Goal: Task Accomplishment & Management: Manage account settings

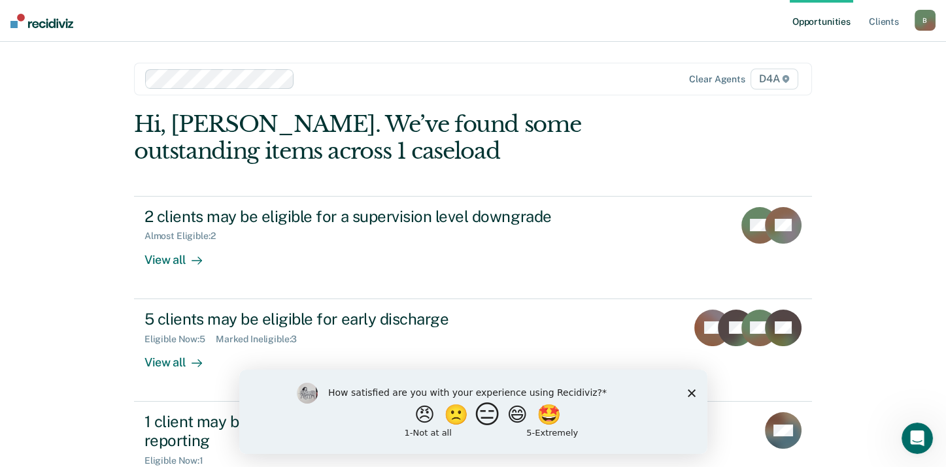
click at [488, 424] on button "😑" at bounding box center [488, 414] width 31 height 26
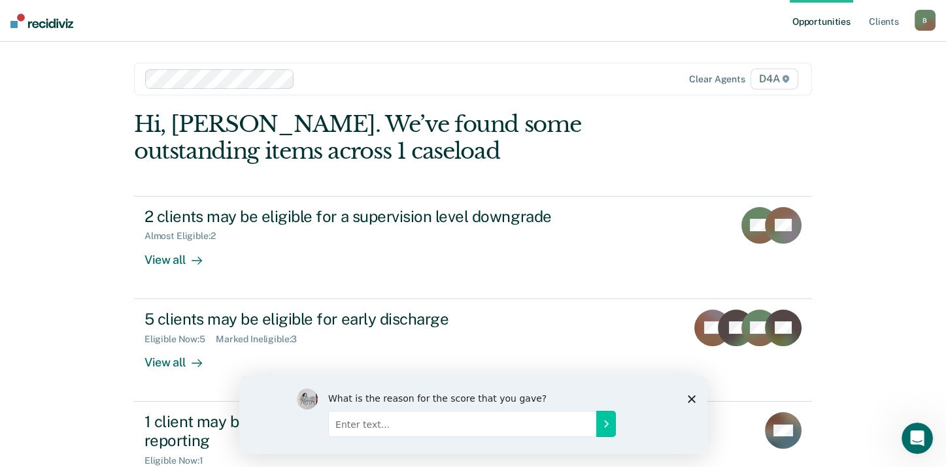
click at [692, 396] on polygon "Close survey" at bounding box center [691, 399] width 8 height 8
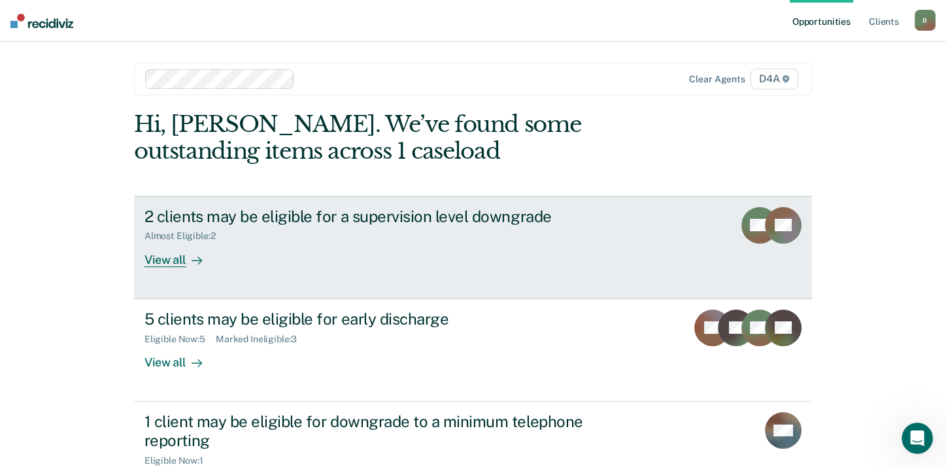
click at [159, 262] on div "View all" at bounding box center [180, 254] width 73 height 25
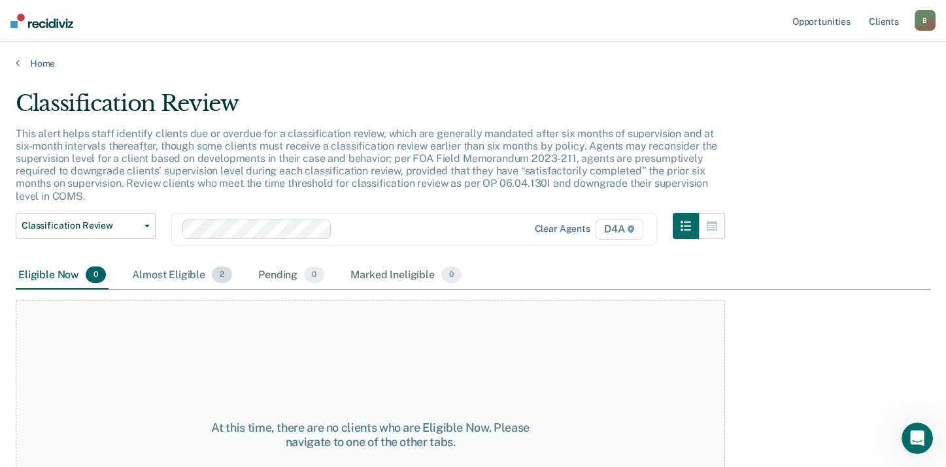
click at [173, 276] on div "Almost Eligible 2" at bounding box center [181, 275] width 105 height 29
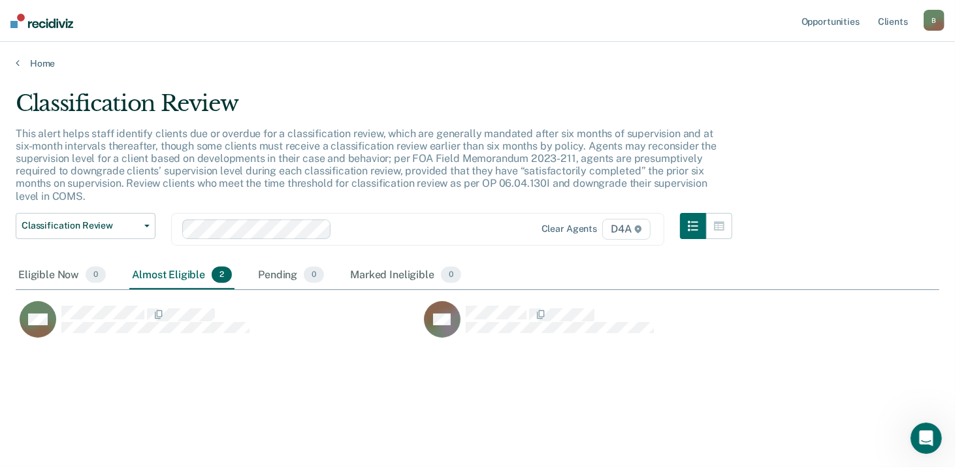
scroll to position [269, 914]
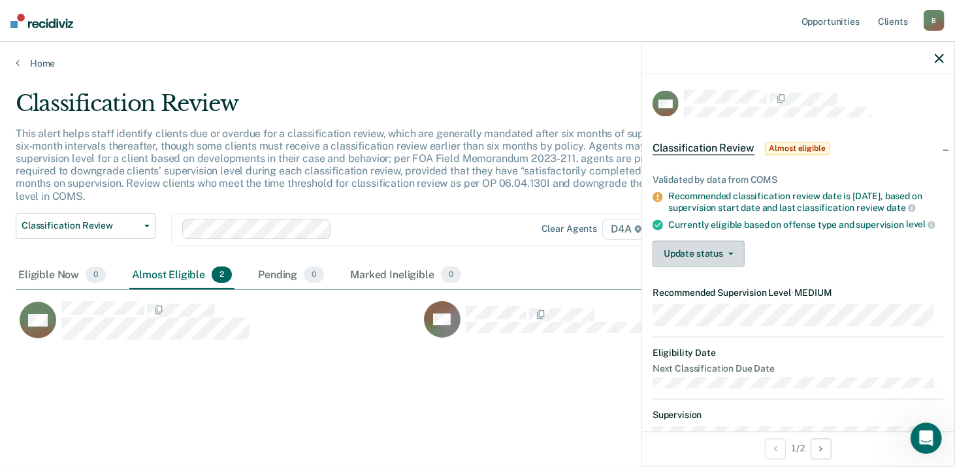
click at [686, 267] on button "Update status" at bounding box center [699, 254] width 92 height 26
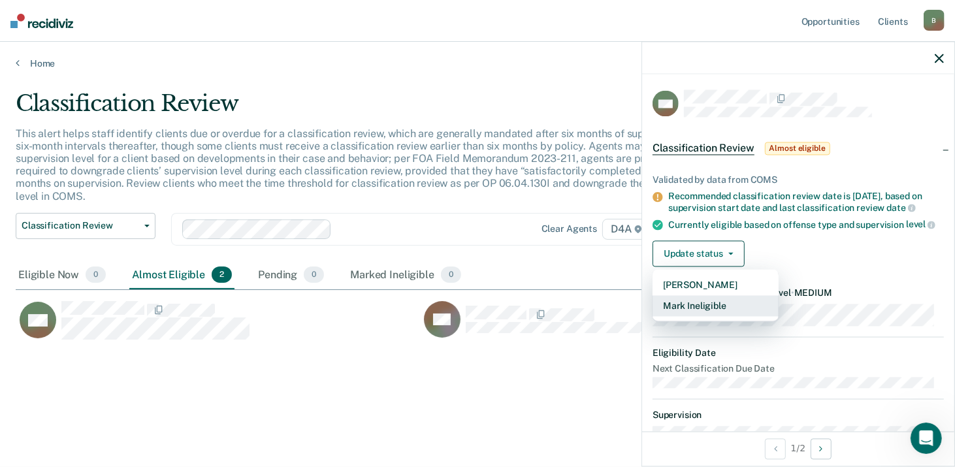
click at [691, 314] on button "Mark Ineligible" at bounding box center [716, 306] width 126 height 21
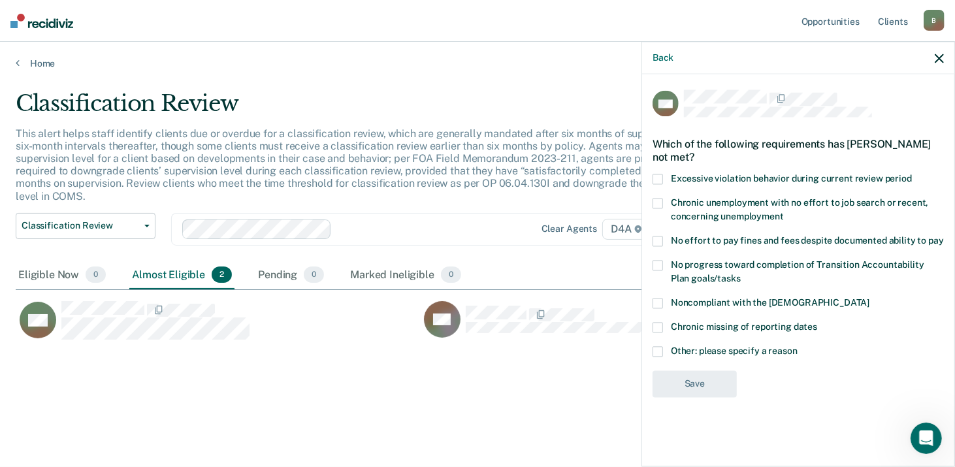
click at [662, 307] on label "Noncompliant with the [DEMOGRAPHIC_DATA]" at bounding box center [798, 305] width 291 height 14
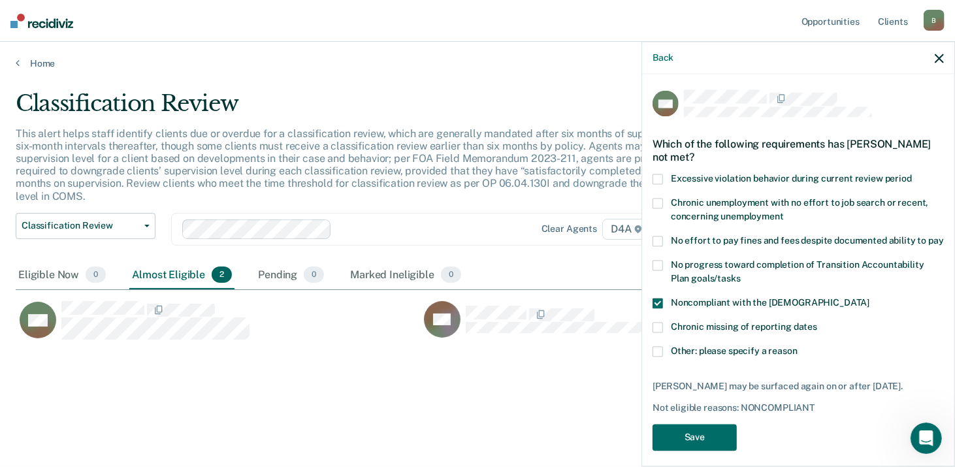
scroll to position [33, 0]
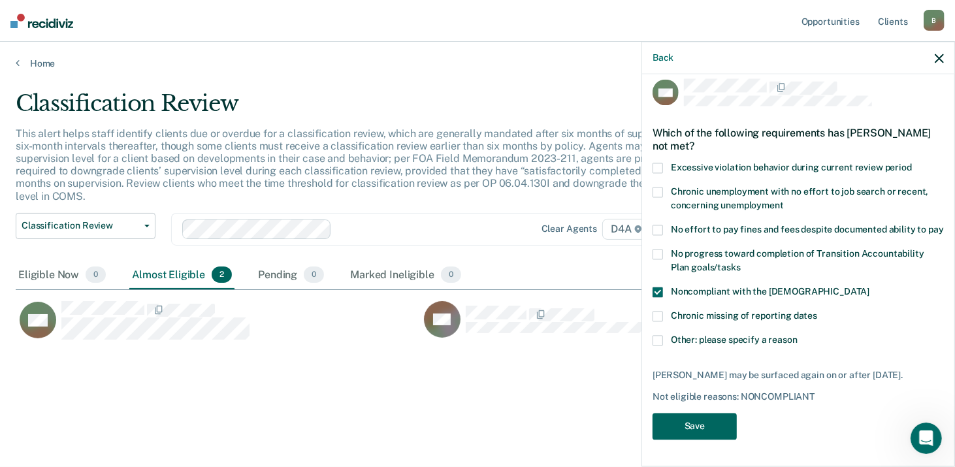
click at [693, 427] on button "Save" at bounding box center [695, 427] width 84 height 27
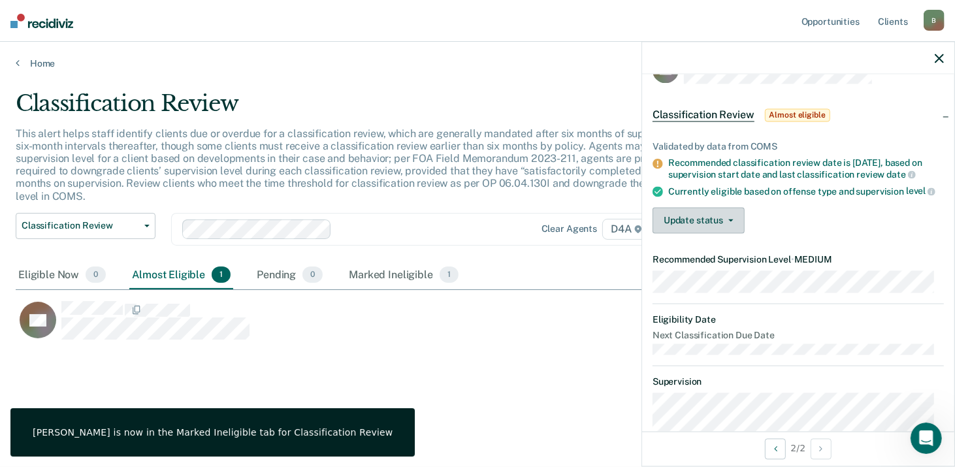
click at [684, 232] on button "Update status" at bounding box center [699, 221] width 92 height 26
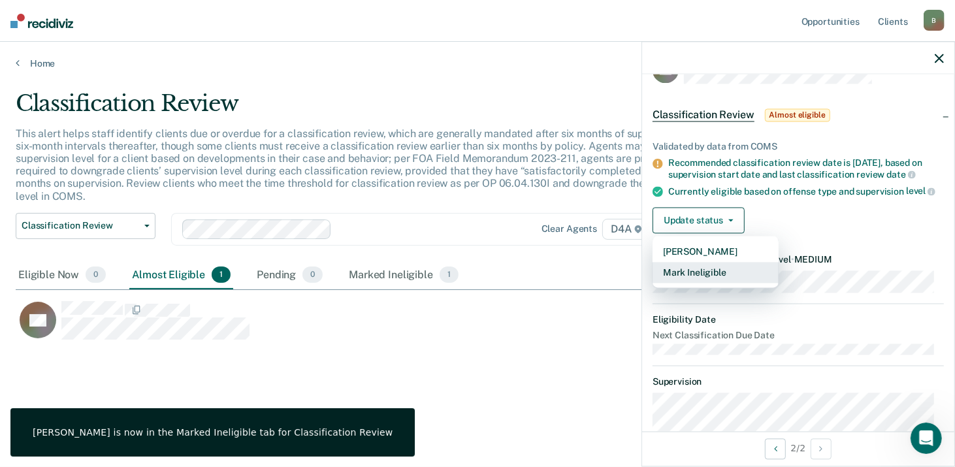
click at [684, 279] on button "Mark Ineligible" at bounding box center [716, 273] width 126 height 21
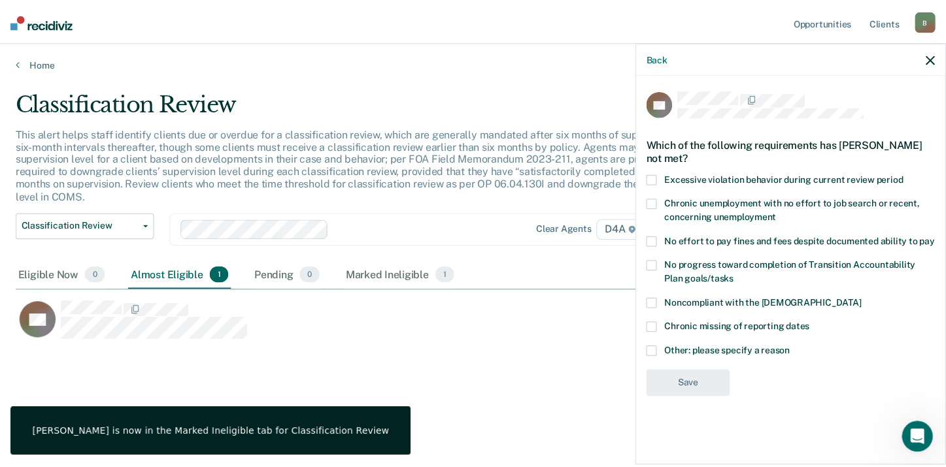
scroll to position [0, 0]
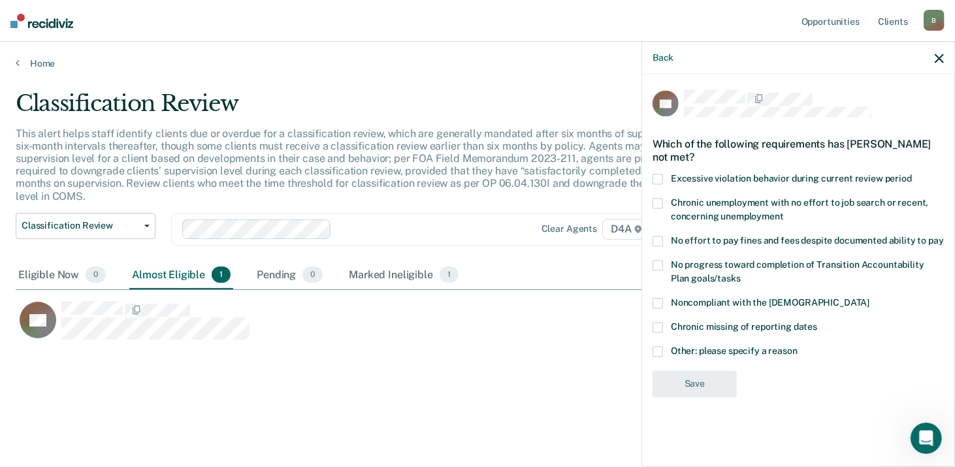
click at [659, 302] on span at bounding box center [658, 303] width 10 height 10
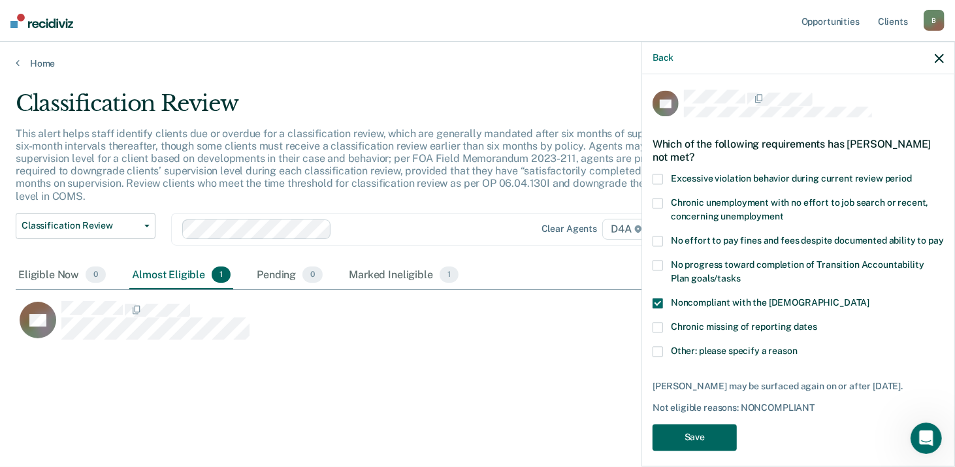
click at [693, 442] on button "Save" at bounding box center [695, 438] width 84 height 27
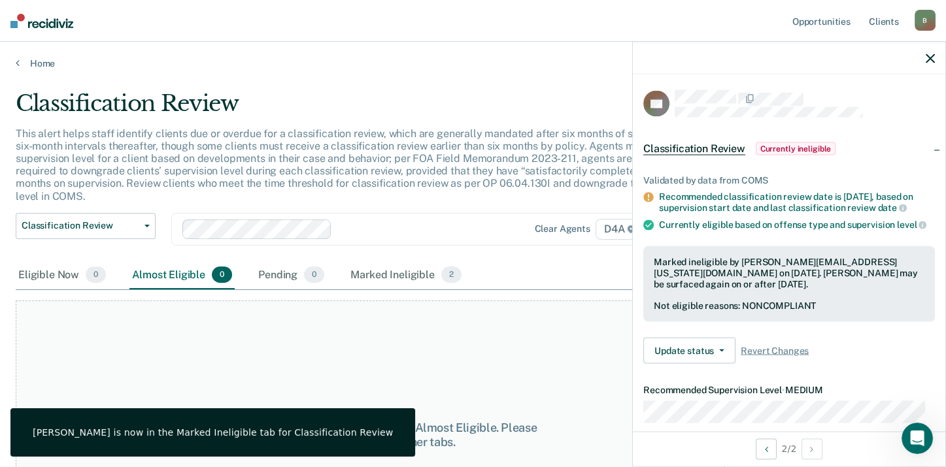
click at [927, 58] on icon "button" at bounding box center [929, 58] width 9 height 9
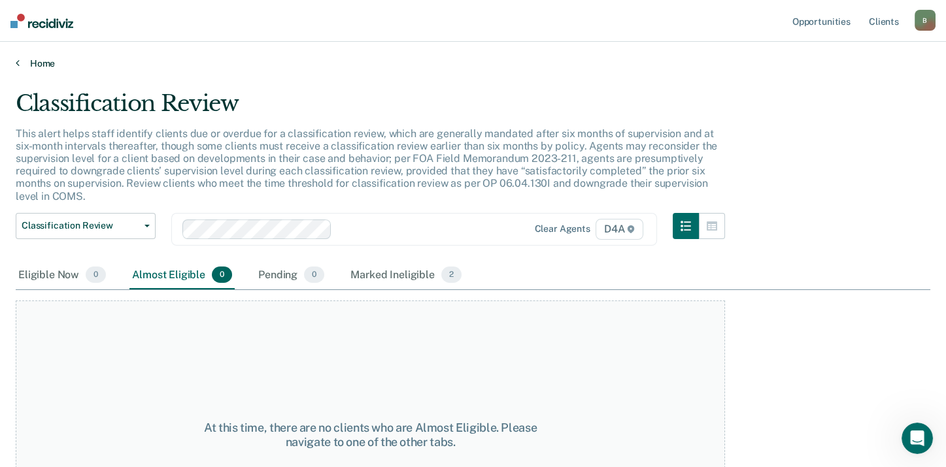
click at [47, 62] on link "Home" at bounding box center [473, 64] width 914 height 12
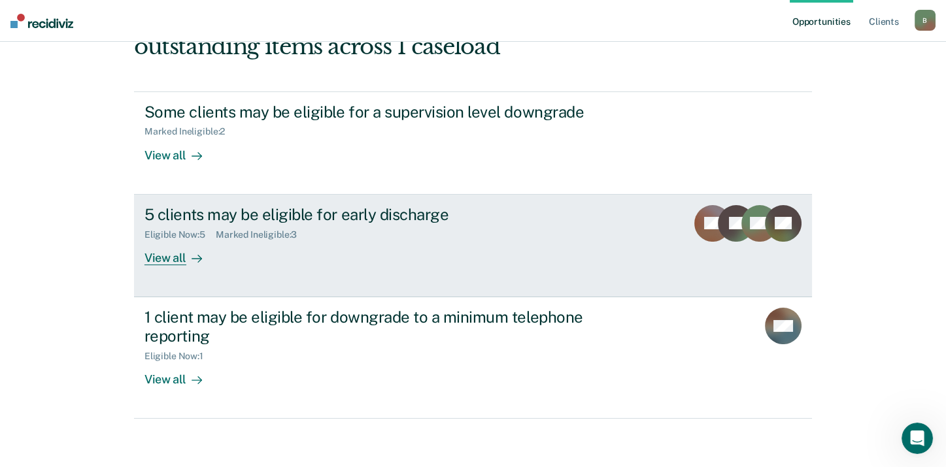
scroll to position [107, 0]
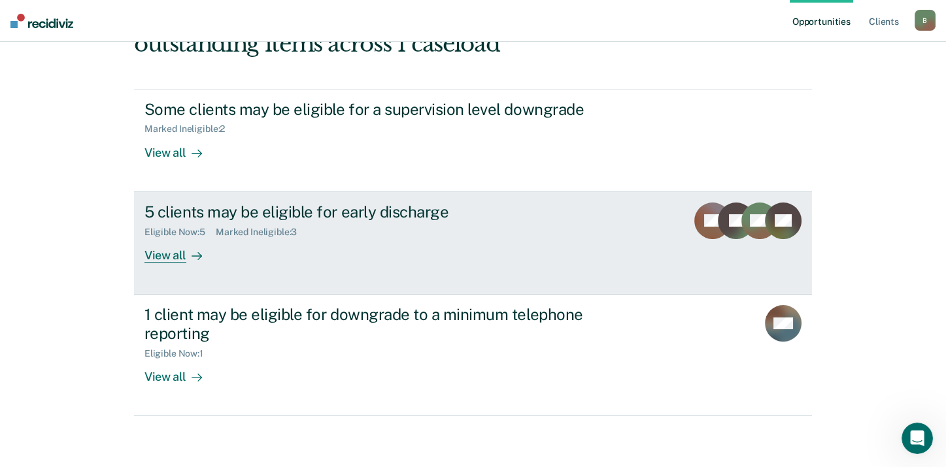
click at [171, 249] on div "View all" at bounding box center [180, 249] width 73 height 25
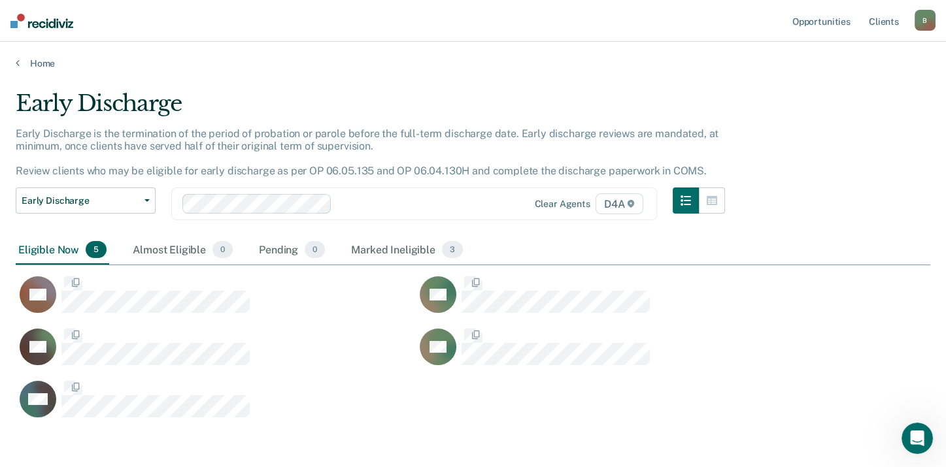
scroll to position [326, 904]
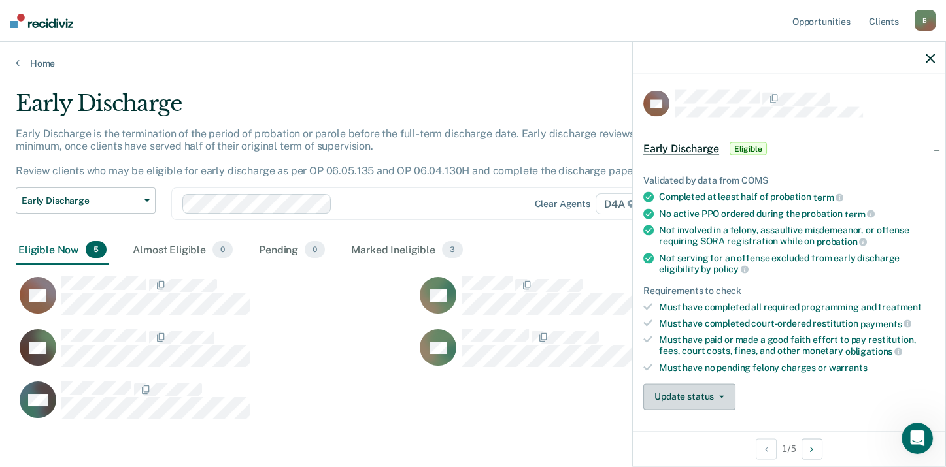
click at [686, 392] on button "Update status" at bounding box center [689, 397] width 92 height 26
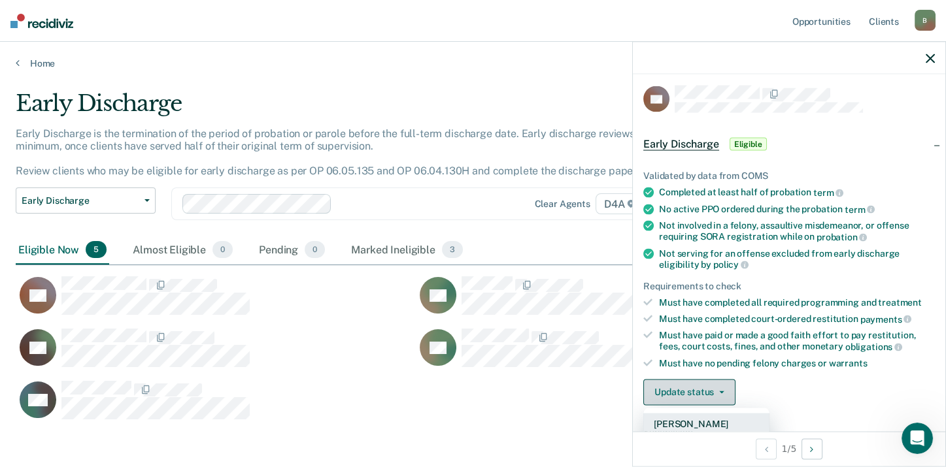
scroll to position [70, 0]
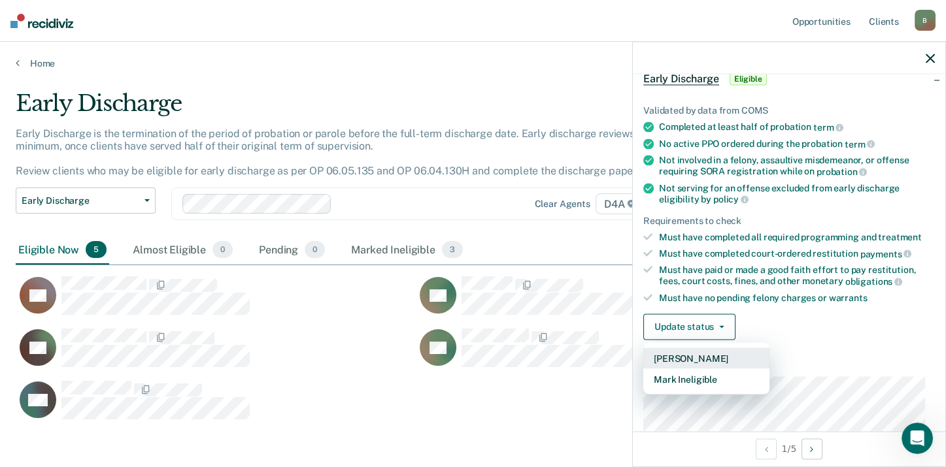
click at [693, 361] on button "[PERSON_NAME]" at bounding box center [706, 358] width 126 height 21
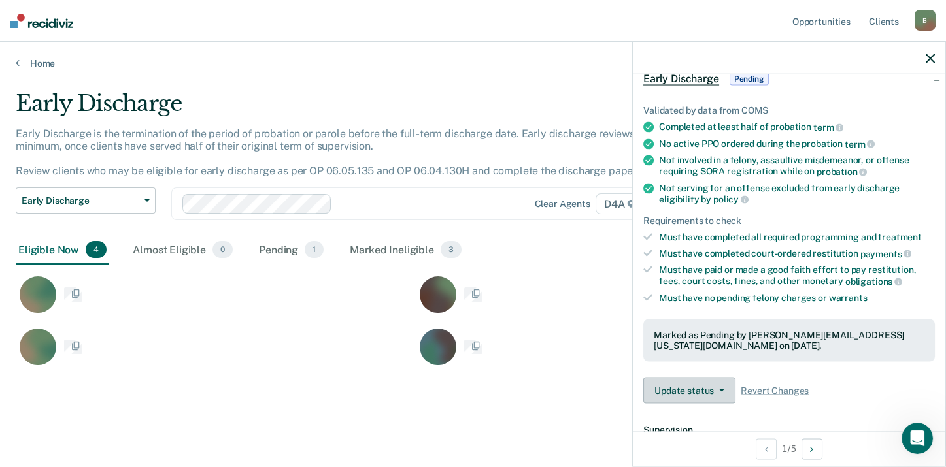
scroll to position [10, 10]
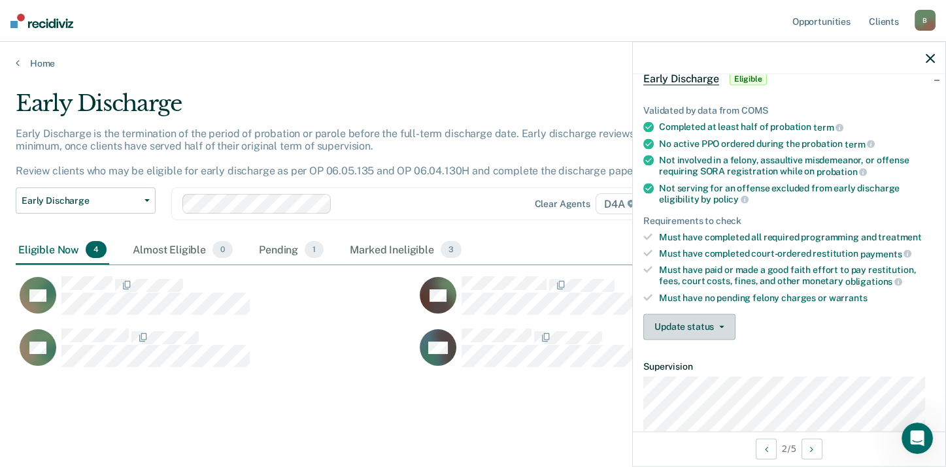
click at [711, 326] on button "Update status" at bounding box center [689, 327] width 92 height 26
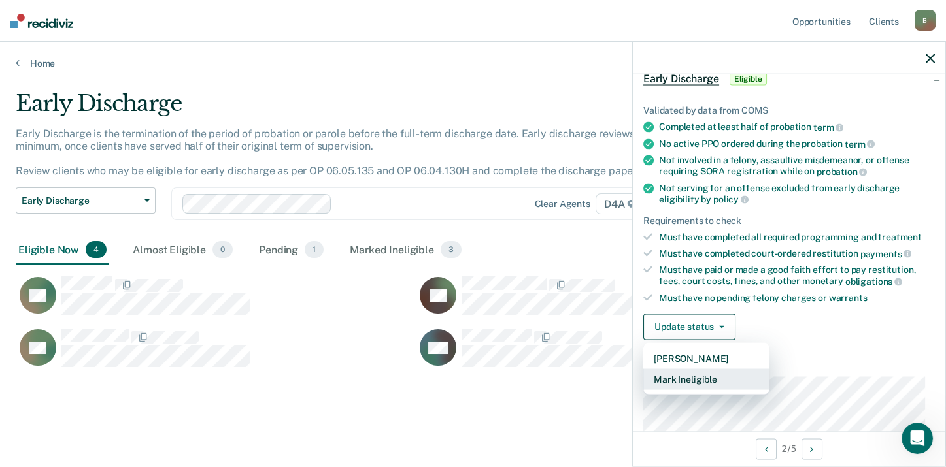
click at [699, 375] on button "Mark Ineligible" at bounding box center [706, 379] width 126 height 21
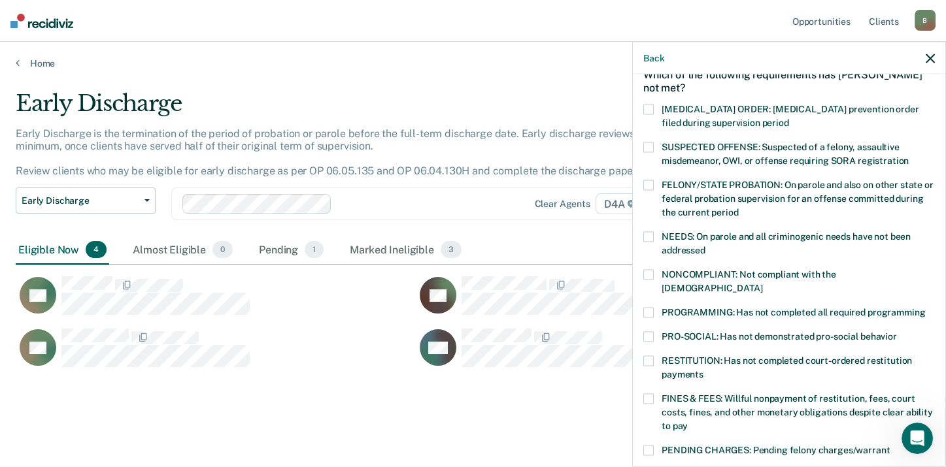
click at [648, 277] on span at bounding box center [648, 274] width 10 height 10
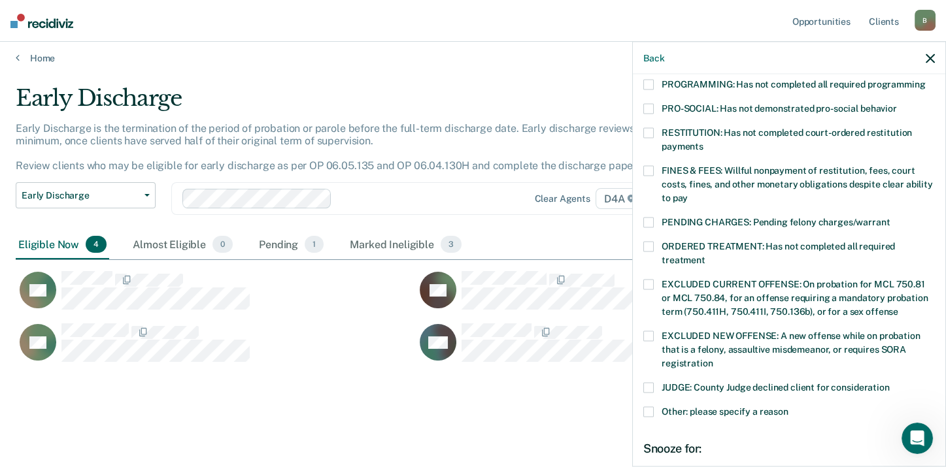
scroll to position [397, 0]
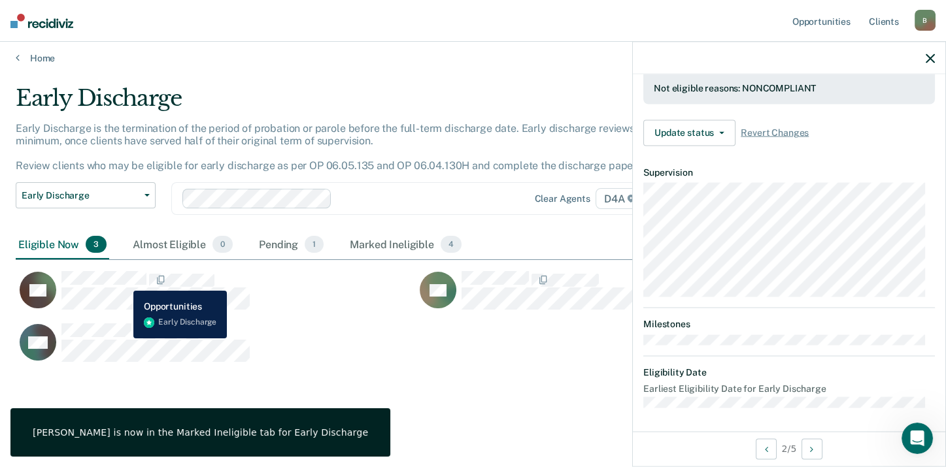
scroll to position [263, 0]
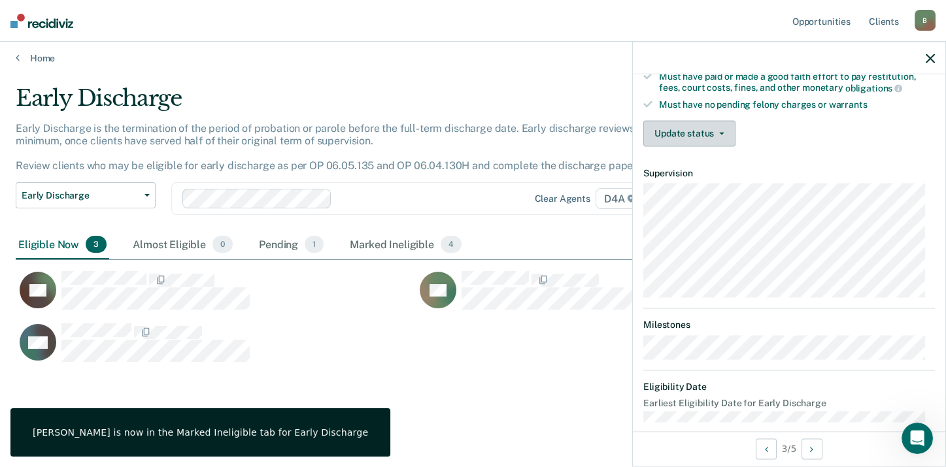
click at [684, 134] on button "Update status" at bounding box center [689, 133] width 92 height 26
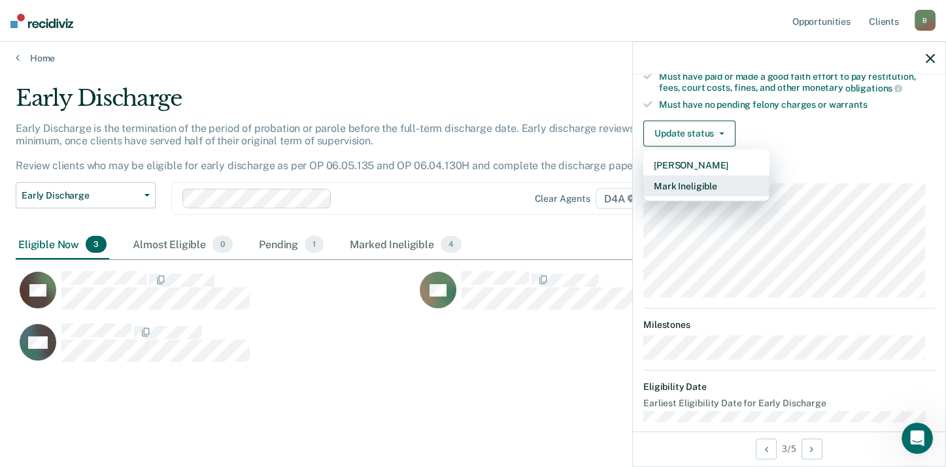
click at [680, 184] on button "Mark Ineligible" at bounding box center [706, 185] width 126 height 21
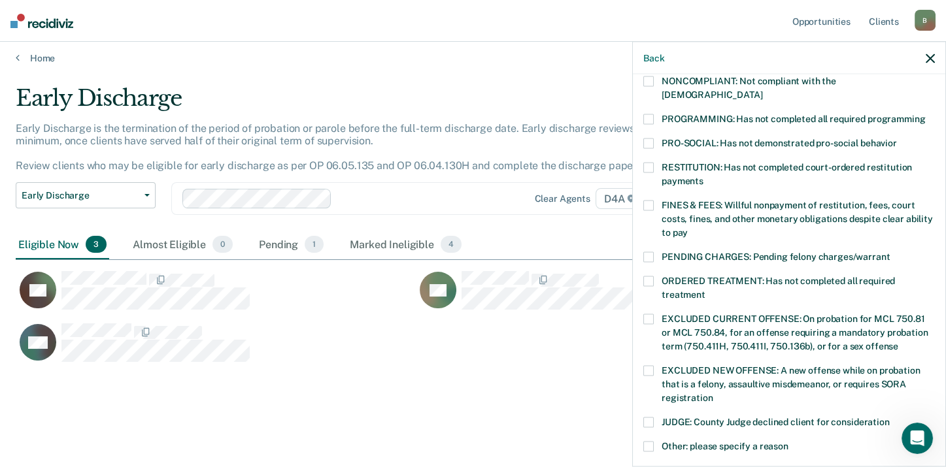
click at [646, 276] on span at bounding box center [648, 281] width 10 height 10
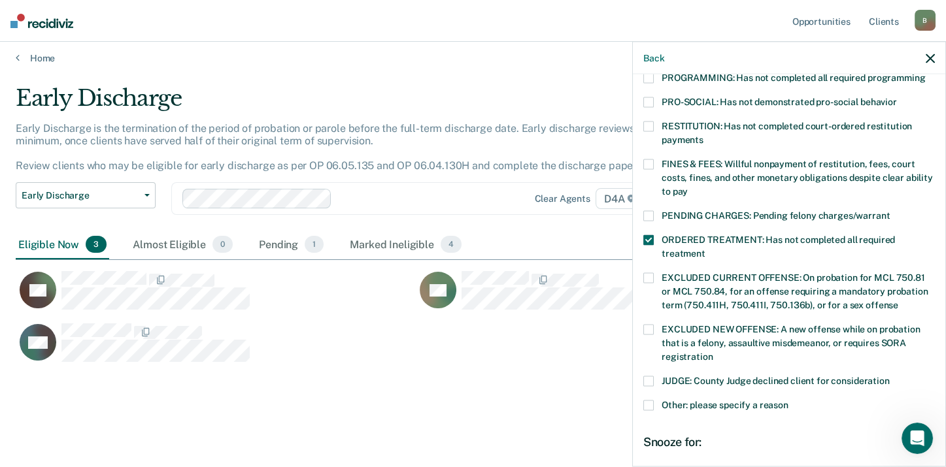
scroll to position [443, 0]
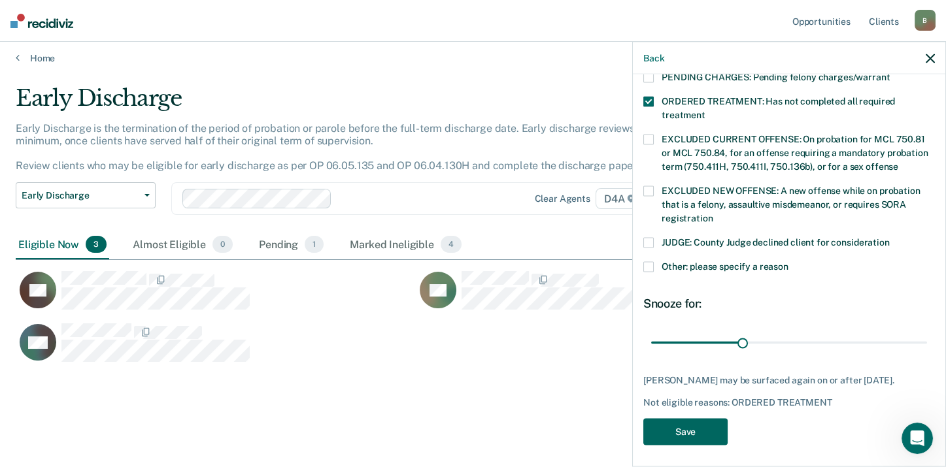
click at [694, 431] on button "Save" at bounding box center [685, 431] width 84 height 27
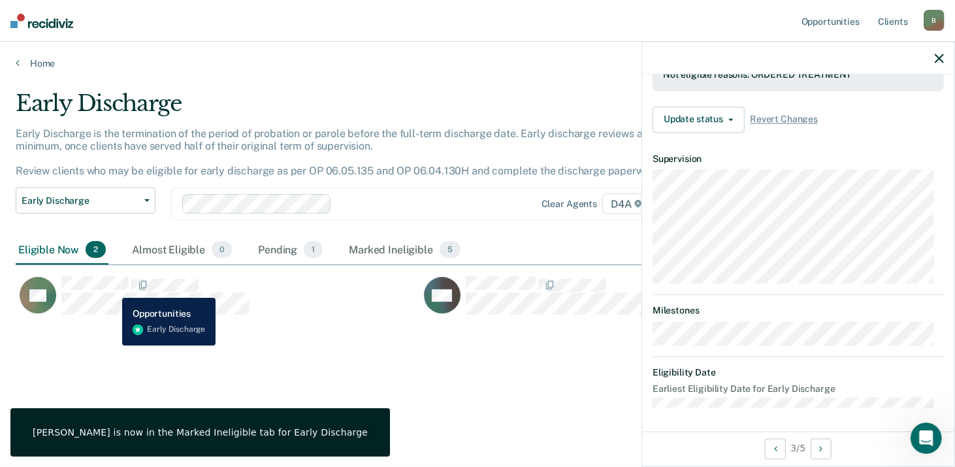
scroll to position [277, 0]
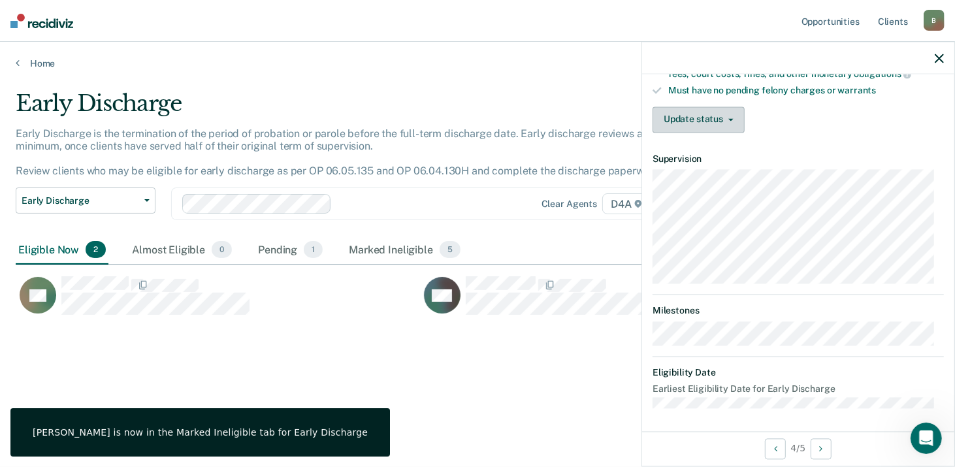
click at [688, 122] on button "Update status" at bounding box center [699, 120] width 92 height 26
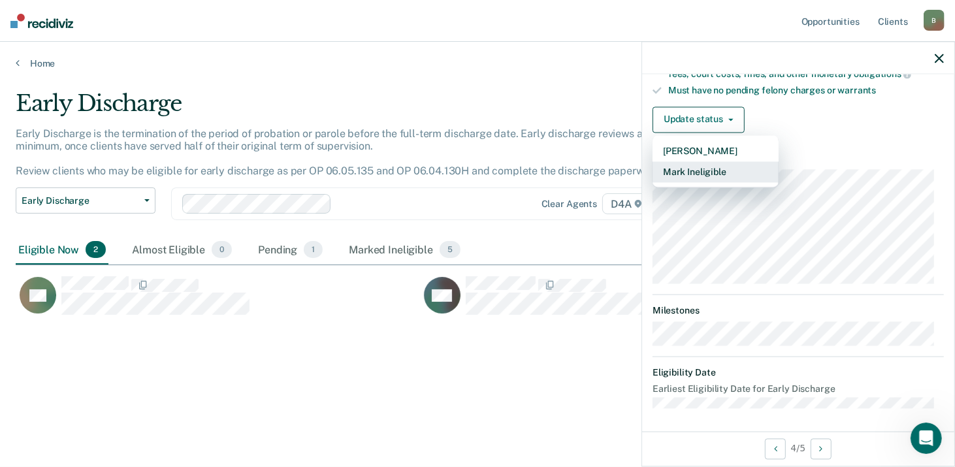
click at [681, 173] on button "Mark Ineligible" at bounding box center [716, 171] width 126 height 21
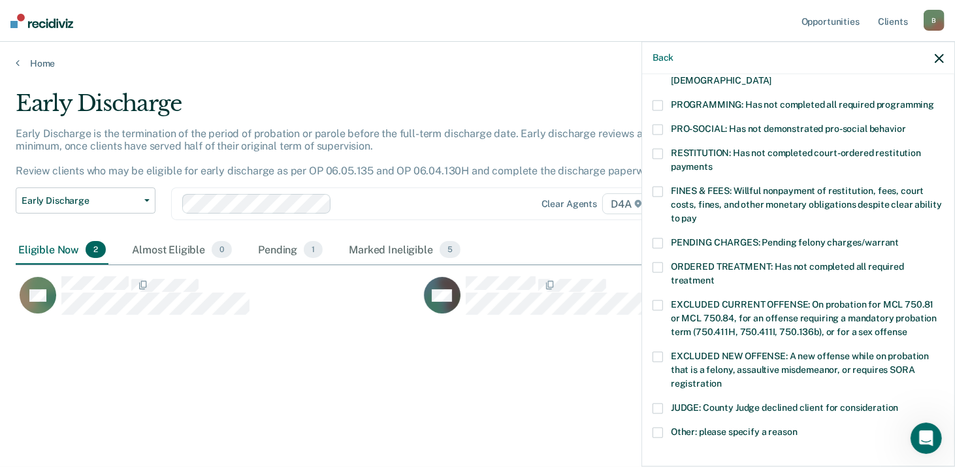
click at [659, 262] on span at bounding box center [658, 267] width 10 height 10
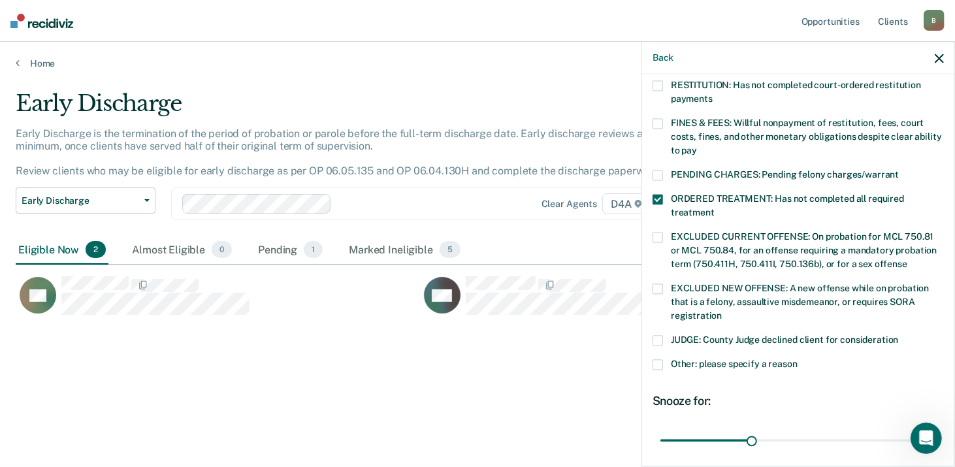
scroll to position [443, 0]
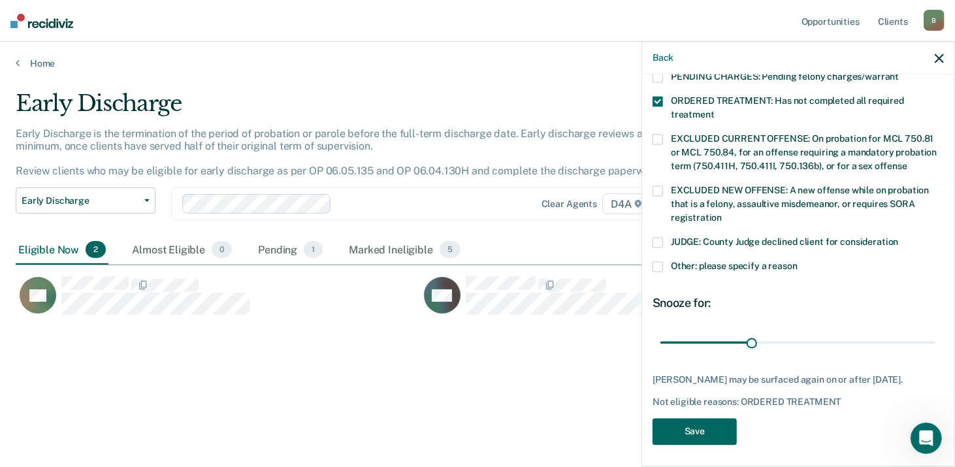
click at [726, 428] on button "Save" at bounding box center [695, 431] width 84 height 27
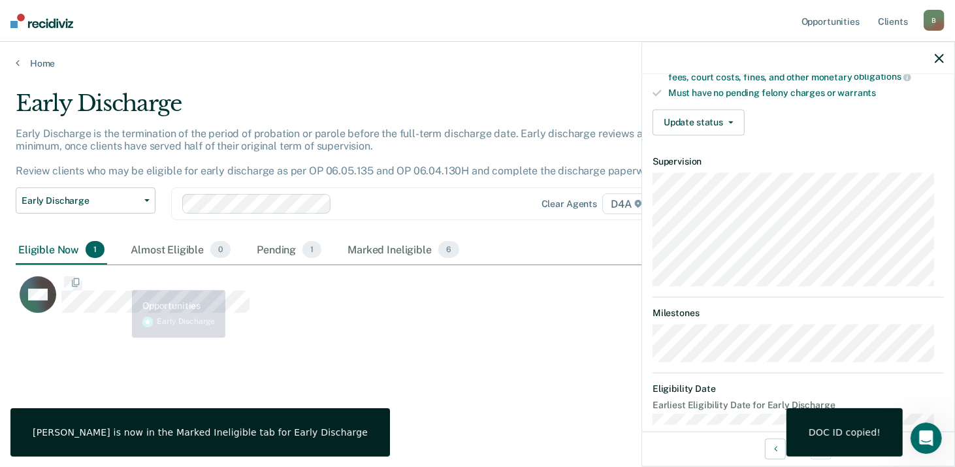
scroll to position [376, 0]
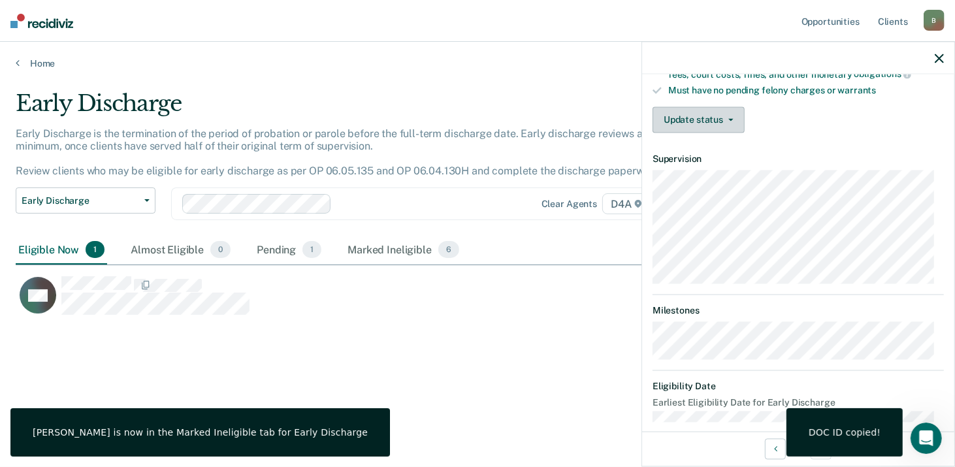
click at [680, 112] on button "Update status" at bounding box center [699, 120] width 92 height 26
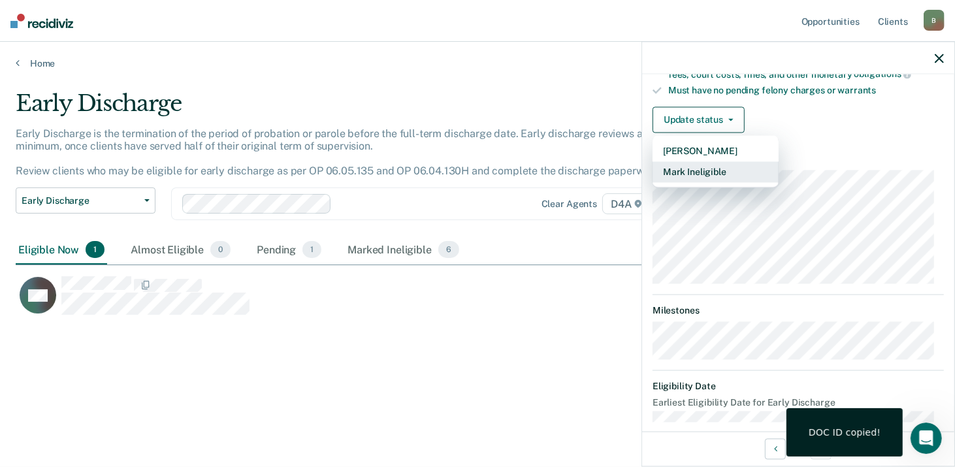
click at [690, 167] on button "Mark Ineligible" at bounding box center [716, 171] width 126 height 21
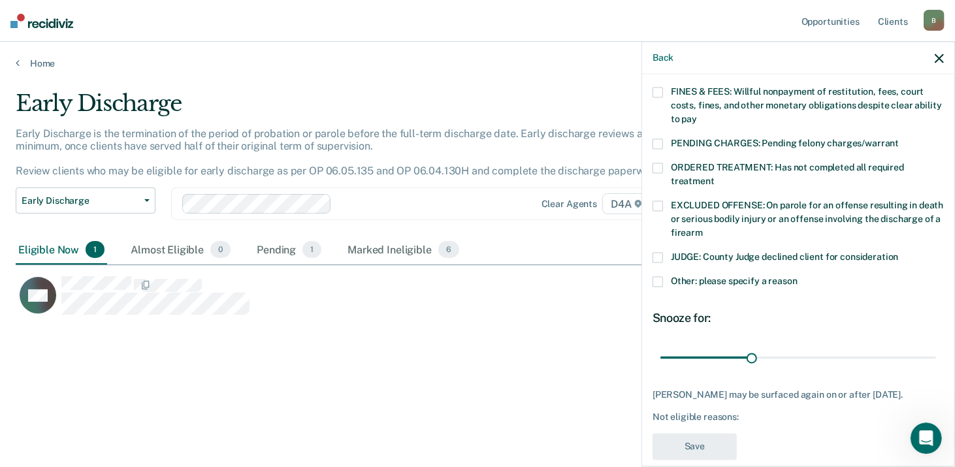
scroll to position [311, 0]
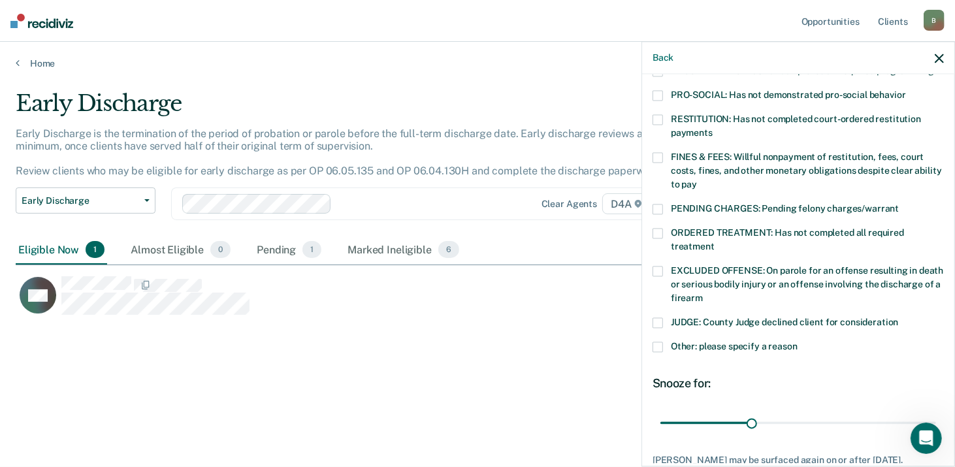
click at [657, 152] on span at bounding box center [658, 157] width 10 height 10
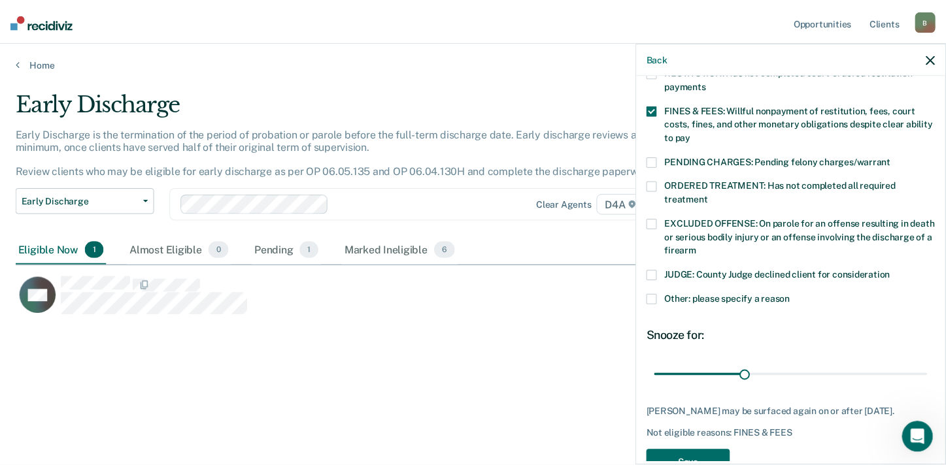
scroll to position [391, 0]
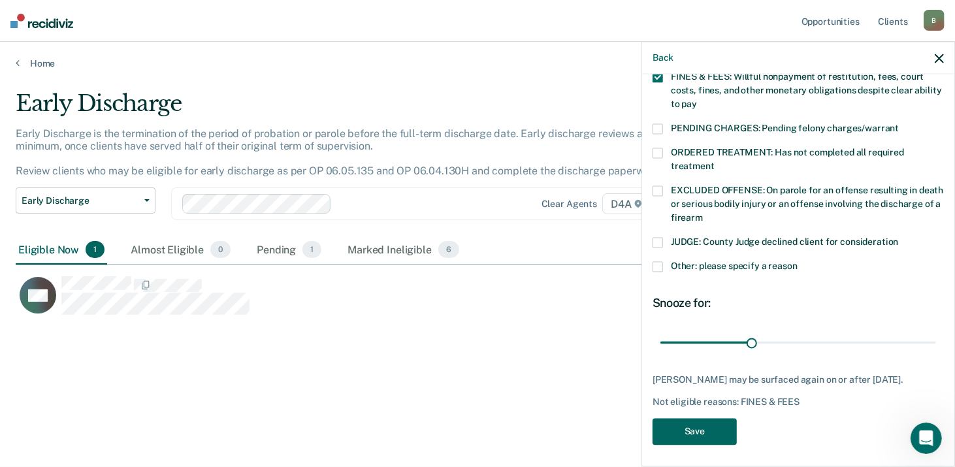
click at [683, 422] on button "Save" at bounding box center [695, 431] width 84 height 27
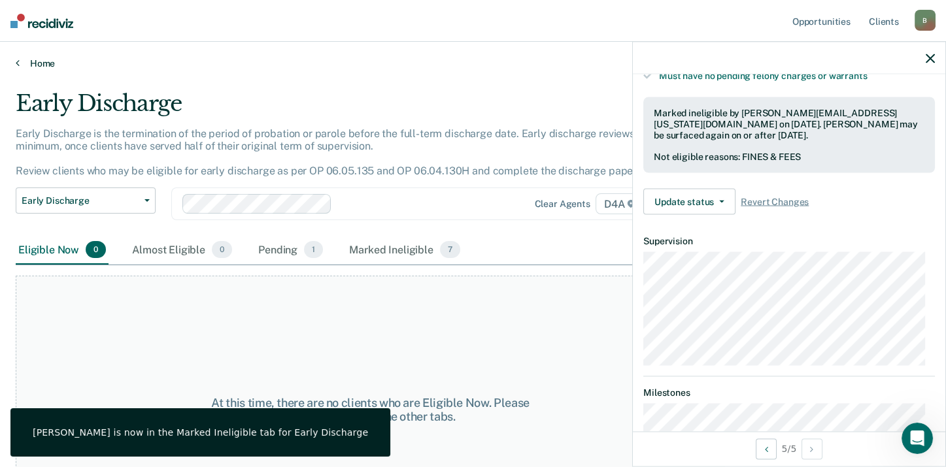
click at [50, 61] on link "Home" at bounding box center [473, 64] width 914 height 12
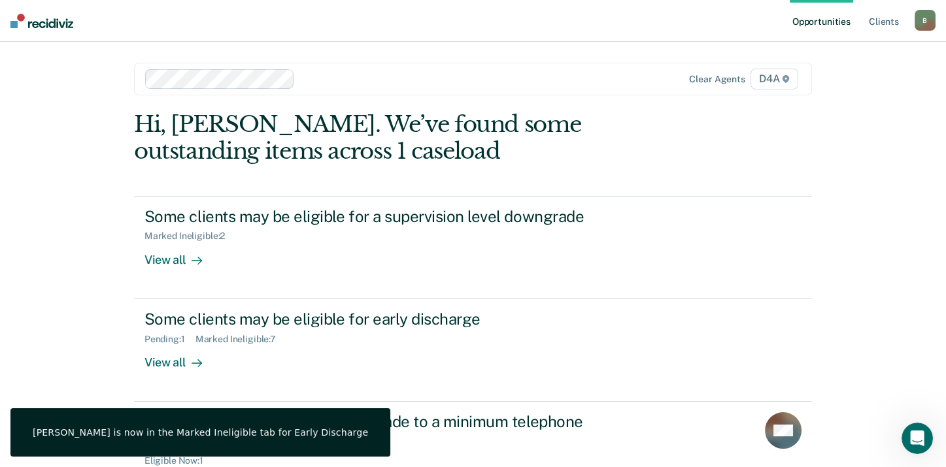
scroll to position [65, 0]
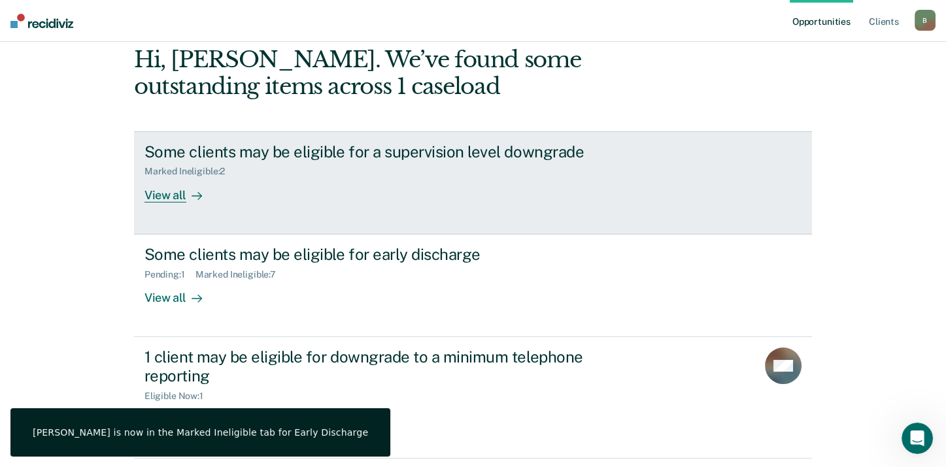
click at [178, 193] on div "View all" at bounding box center [180, 189] width 73 height 25
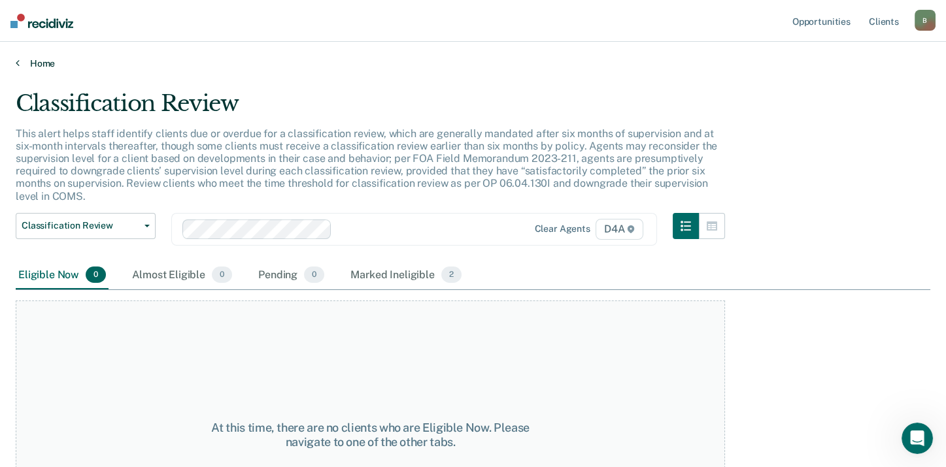
click at [42, 67] on link "Home" at bounding box center [473, 64] width 914 height 12
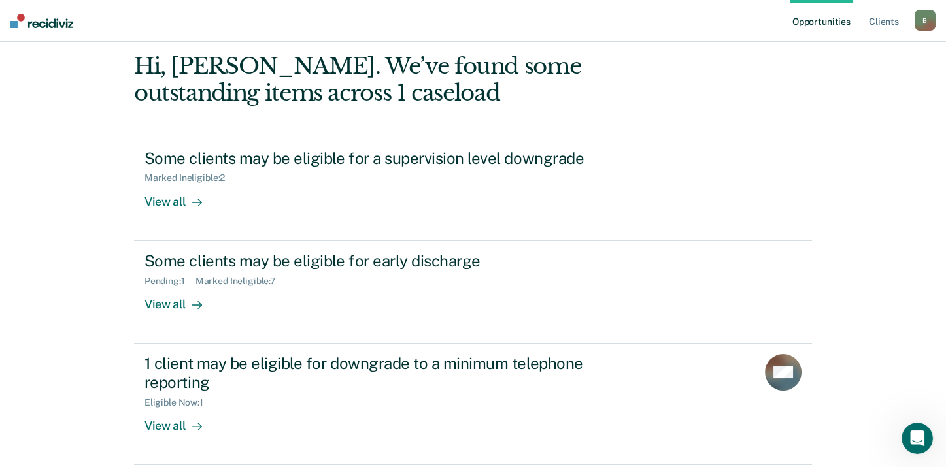
scroll to position [107, 0]
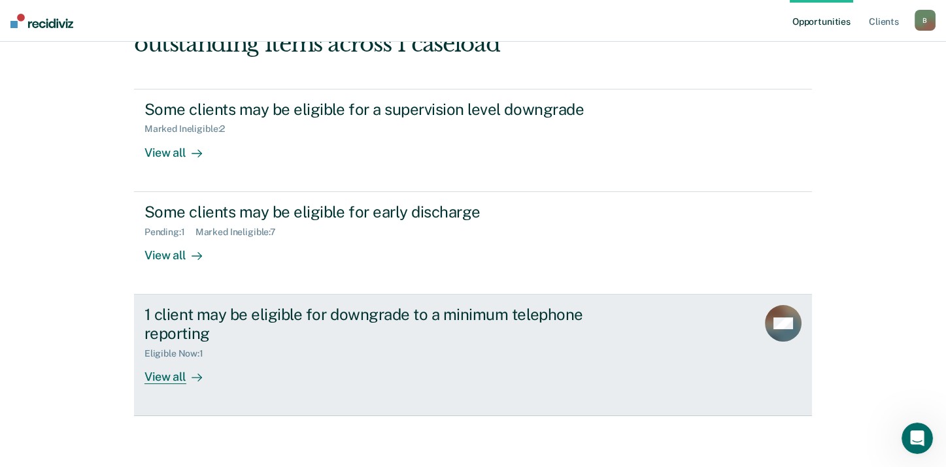
click at [171, 376] on div "View all" at bounding box center [180, 371] width 73 height 25
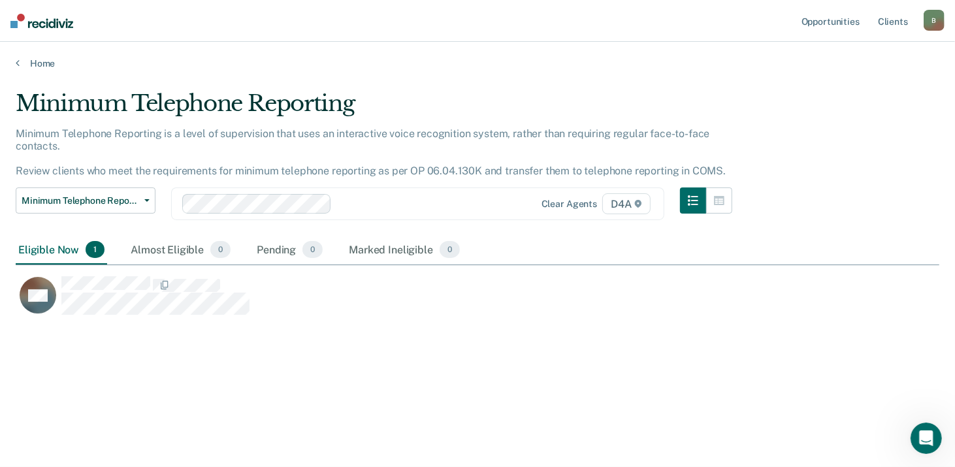
scroll to position [269, 914]
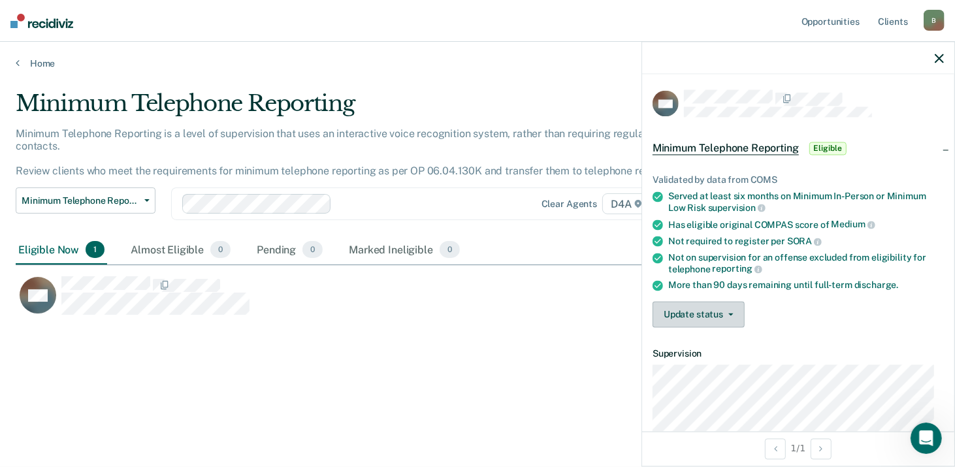
click at [701, 319] on button "Update status" at bounding box center [699, 315] width 92 height 26
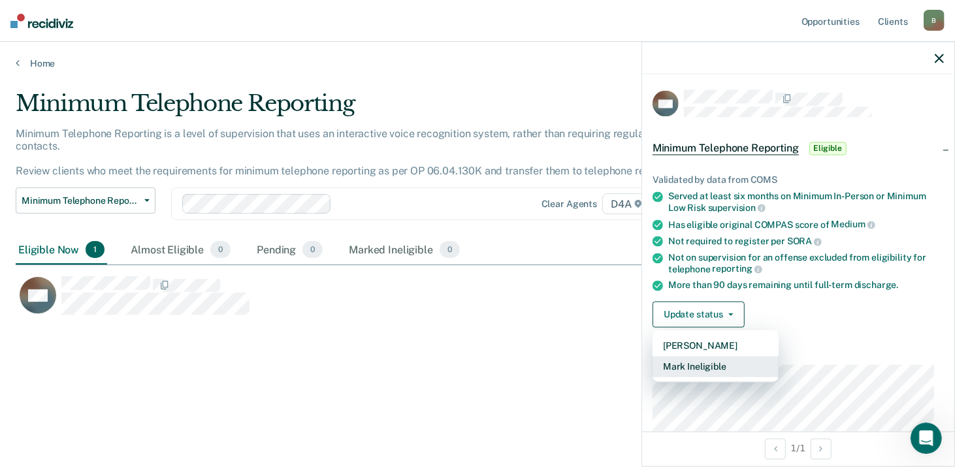
click at [689, 361] on button "Mark Ineligible" at bounding box center [716, 367] width 126 height 21
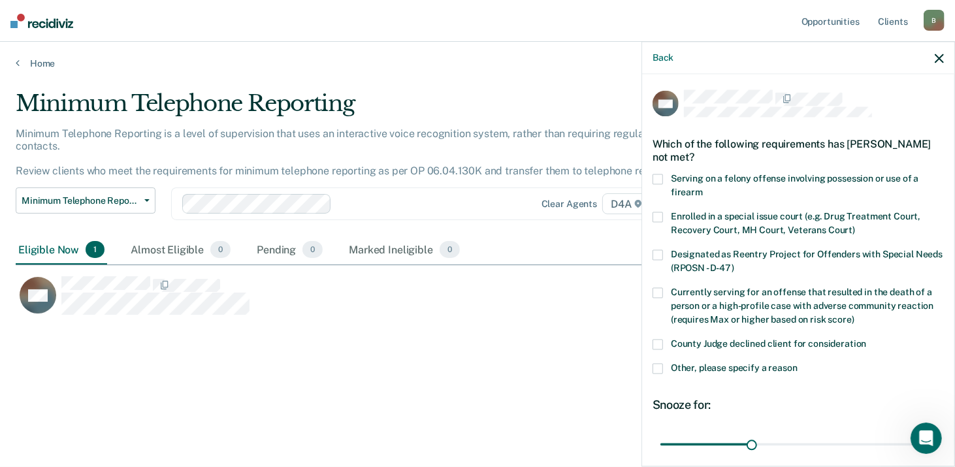
click at [654, 366] on span at bounding box center [658, 368] width 10 height 10
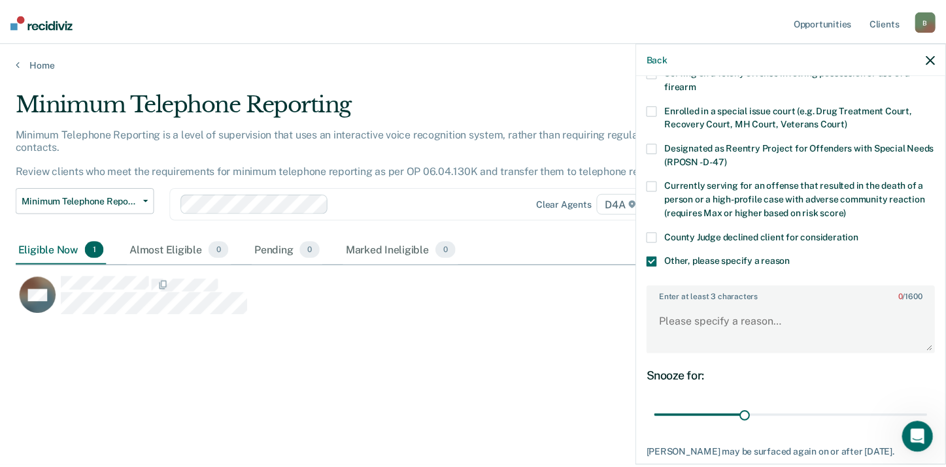
scroll to position [193, 0]
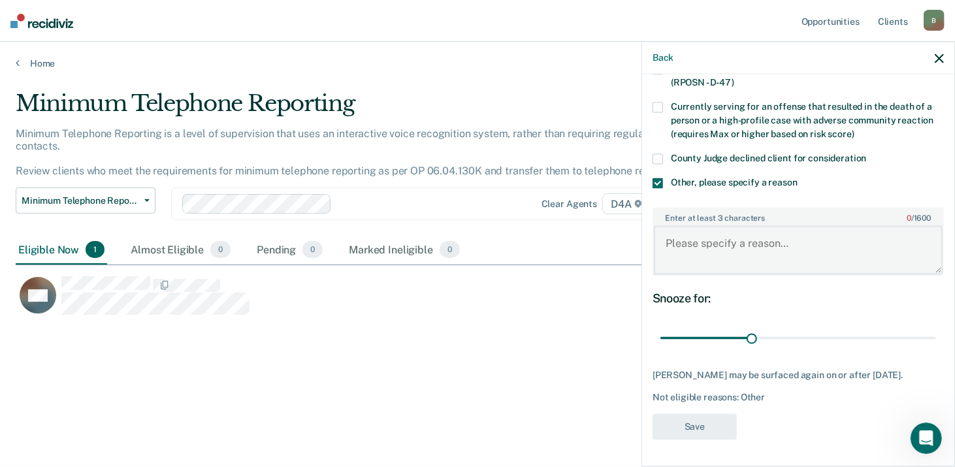
click at [689, 244] on textarea "Enter at least 3 characters 0 / 1600" at bounding box center [798, 250] width 289 height 48
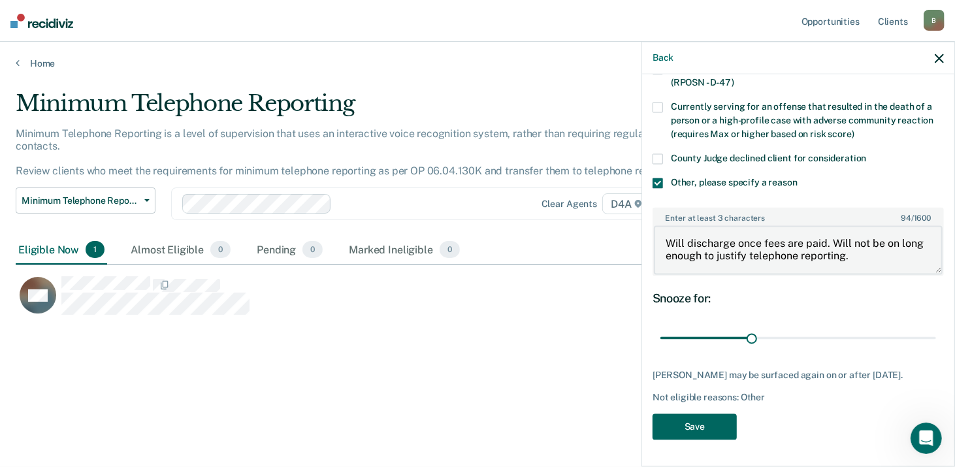
type textarea "Will discharge once fees are paid. Will not be on long enough to justify teleph…"
click at [682, 424] on button "Save" at bounding box center [695, 427] width 84 height 27
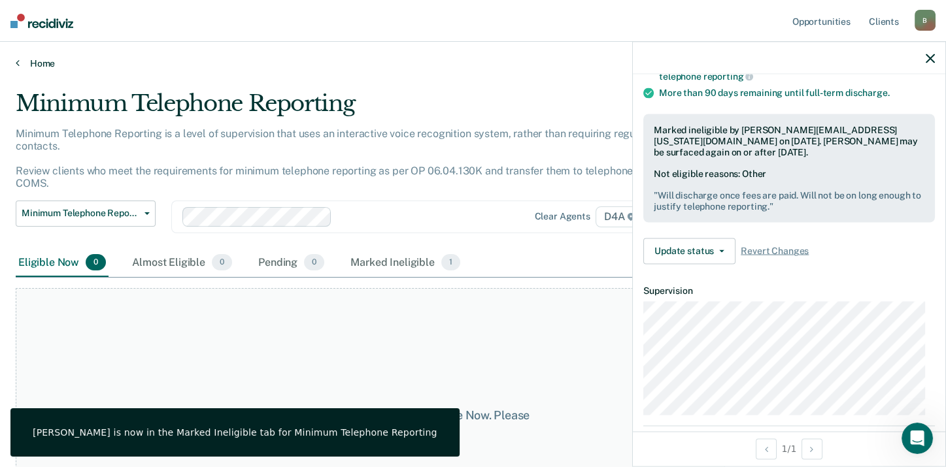
click at [41, 63] on link "Home" at bounding box center [473, 64] width 914 height 12
